Goal: Task Accomplishment & Management: Use online tool/utility

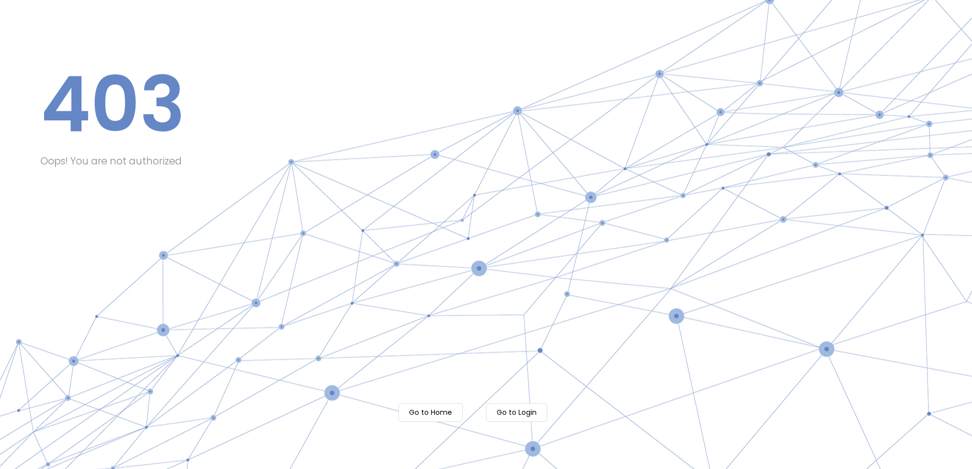
click at [422, 416] on m-button "Go to Home" at bounding box center [430, 412] width 64 height 19
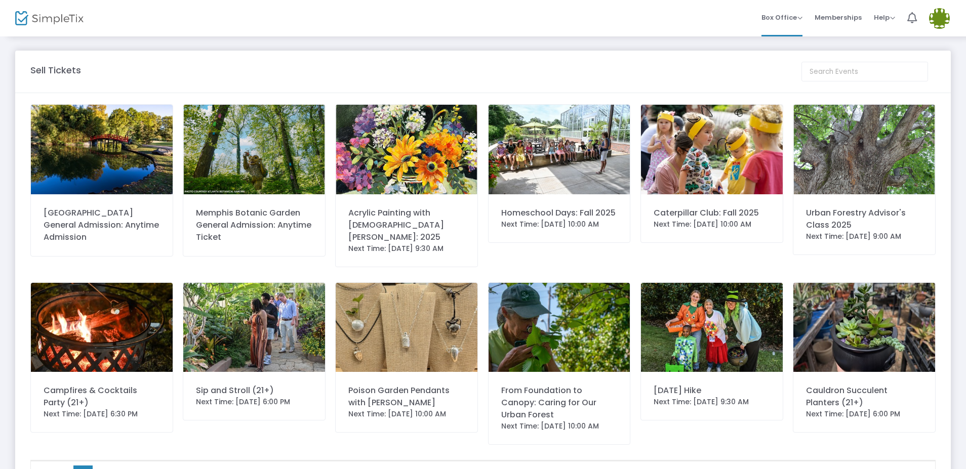
click at [855, 172] on img at bounding box center [864, 150] width 142 height 90
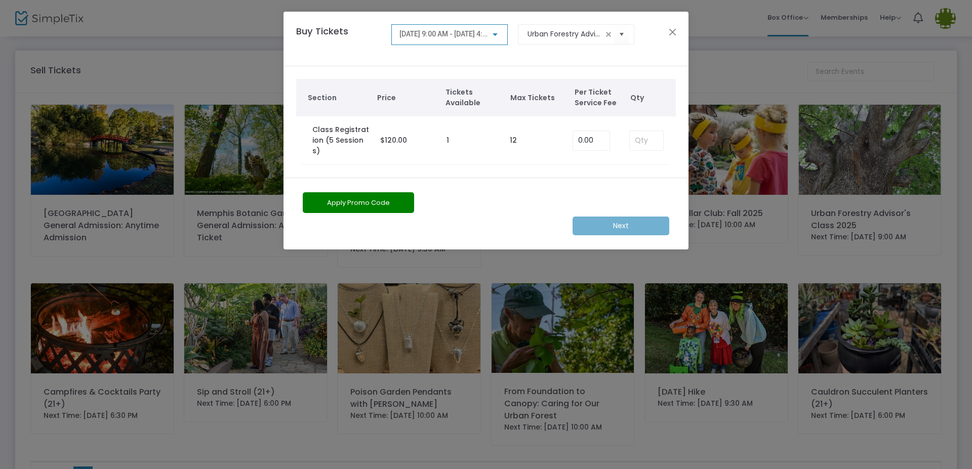
click at [496, 35] on div at bounding box center [495, 34] width 5 height 3
click at [623, 34] on div at bounding box center [486, 234] width 972 height 469
click at [623, 34] on span "Select" at bounding box center [622, 34] width 17 height 17
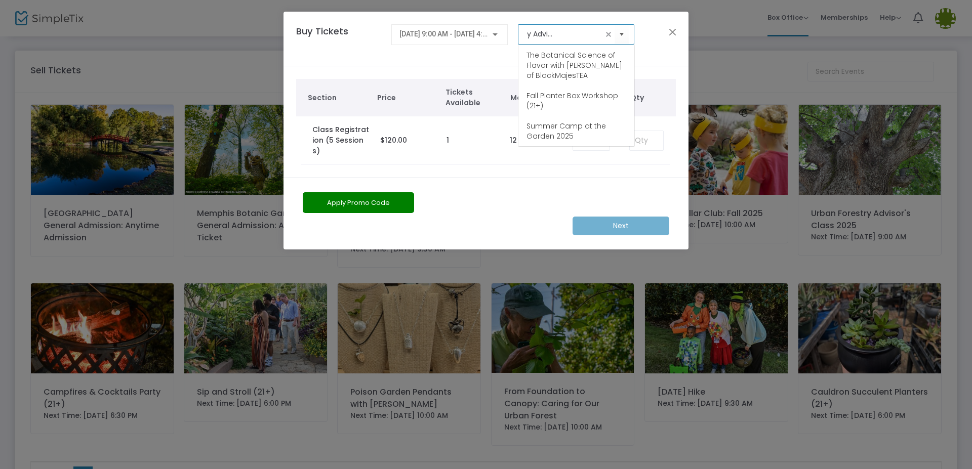
scroll to position [81, 0]
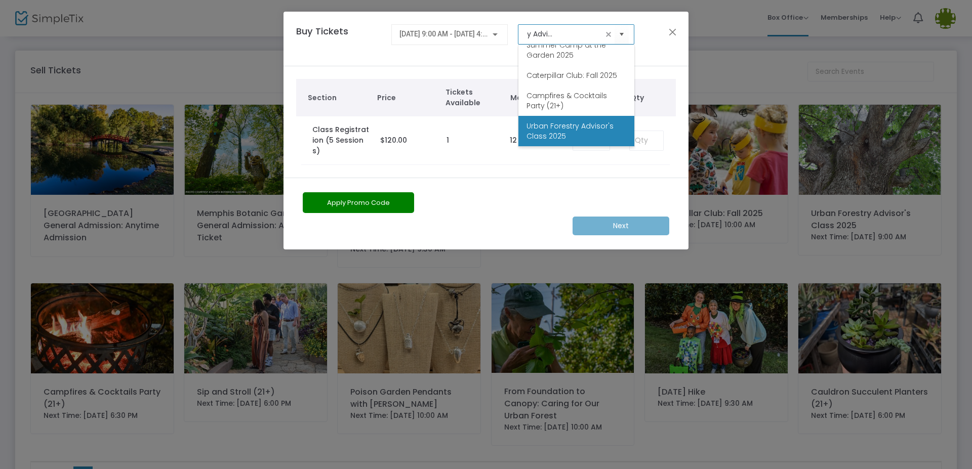
click at [586, 133] on span "Urban Forestry Advisor's Class 2025" at bounding box center [576, 131] width 100 height 20
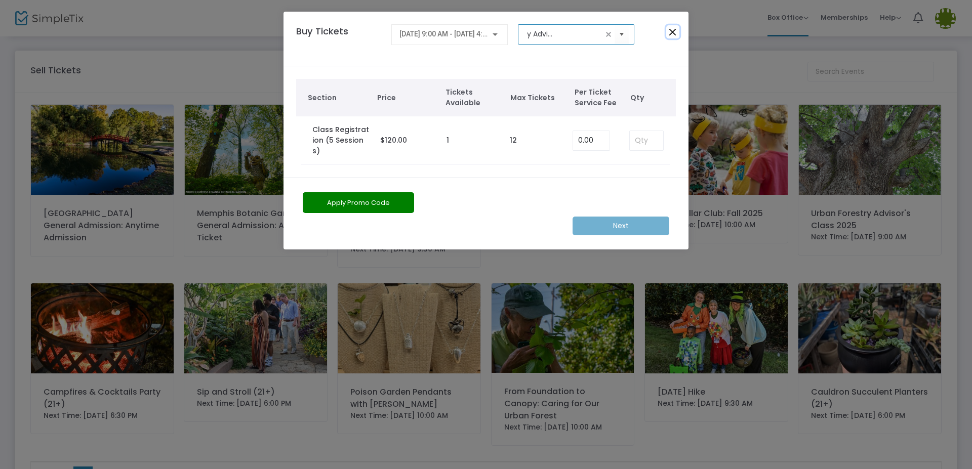
drag, startPoint x: 672, startPoint y: 30, endPoint x: 643, endPoint y: 17, distance: 32.4
click at [670, 28] on button "Close" at bounding box center [672, 31] width 13 height 13
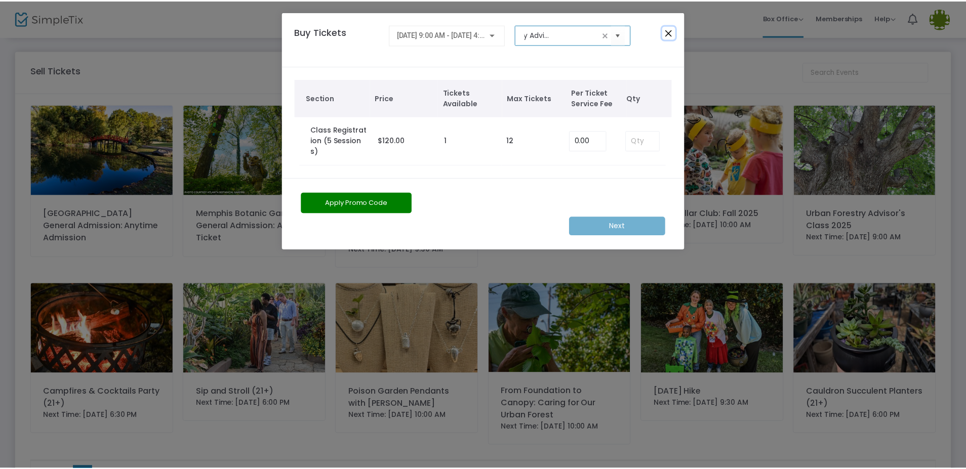
scroll to position [0, 0]
